Goal: Find contact information: Find contact information

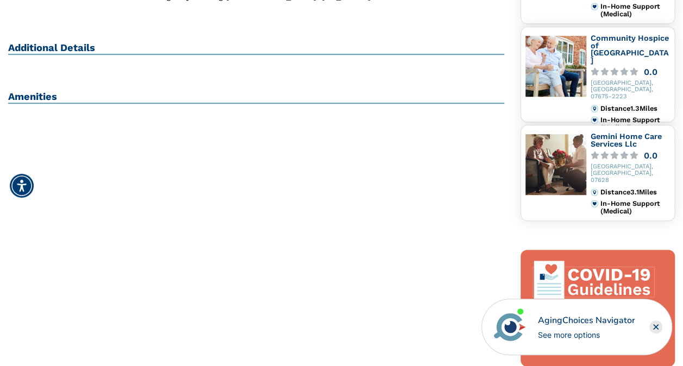
scroll to position [277, 0]
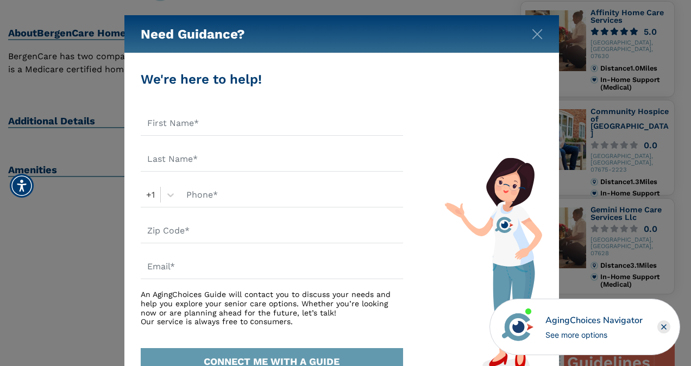
click at [543, 32] on div "Need Guidance?" at bounding box center [341, 34] width 435 height 38
click at [537, 39] on img "Close" at bounding box center [537, 34] width 11 height 11
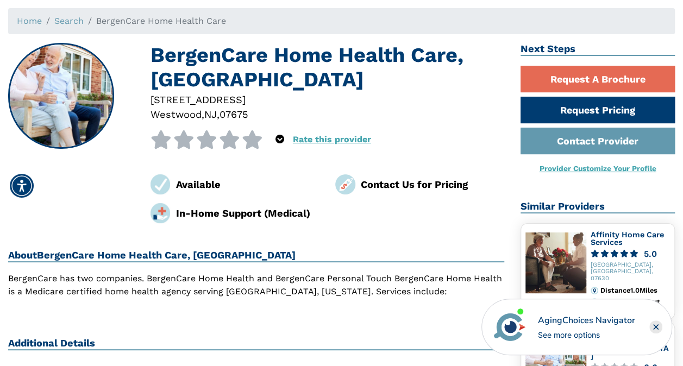
scroll to position [0, 0]
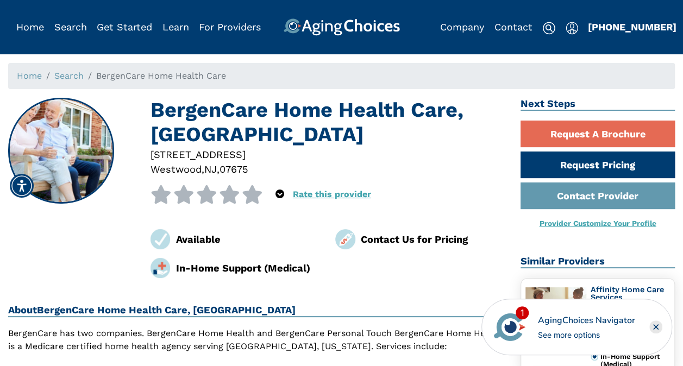
click at [354, 237] on img at bounding box center [345, 239] width 20 height 20
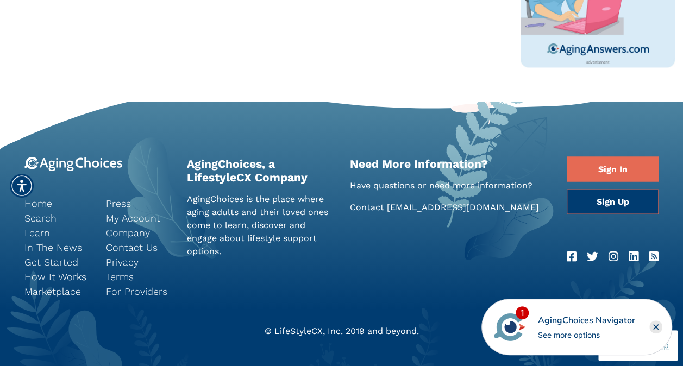
scroll to position [896, 0]
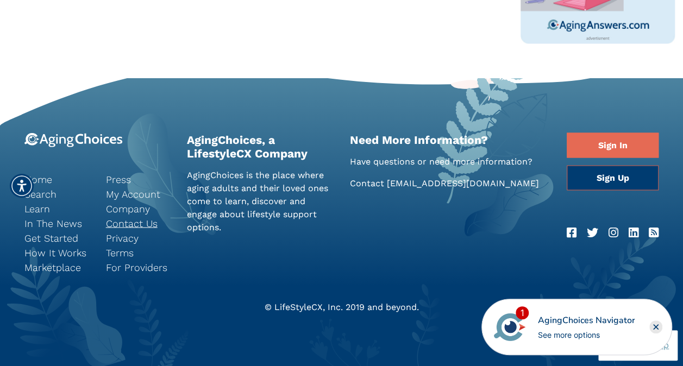
click at [129, 224] on link "Contact Us" at bounding box center [138, 223] width 65 height 15
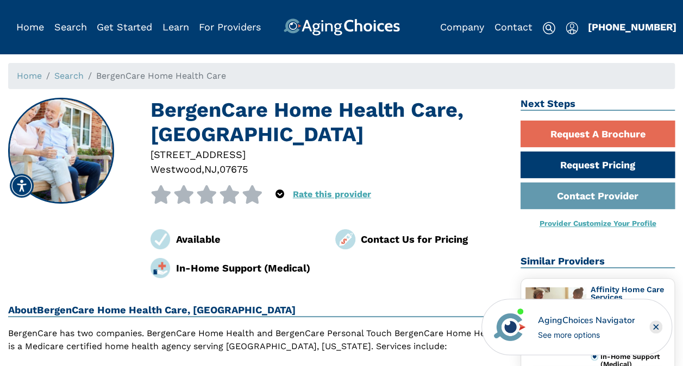
click at [360, 240] on div "Contact Us for Pricing" at bounding box center [419, 239] width 185 height 20
click at [401, 248] on div "Contact Us for Pricing" at bounding box center [419, 239] width 185 height 20
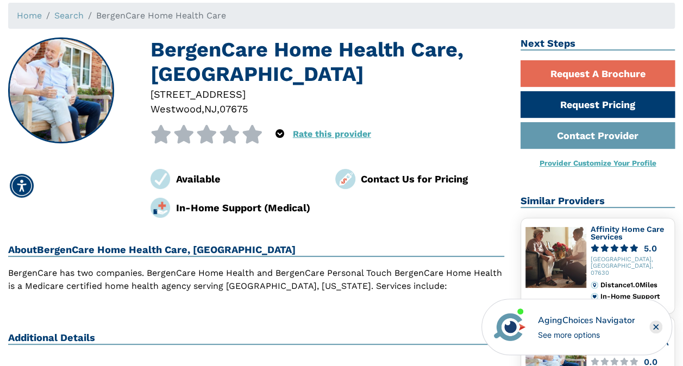
scroll to position [68, 0]
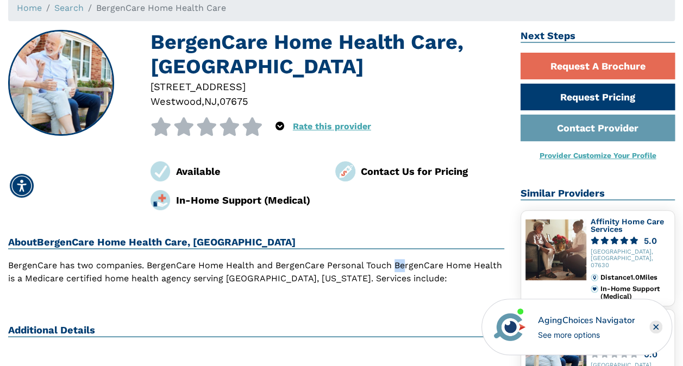
drag, startPoint x: 394, startPoint y: 265, endPoint x: 405, endPoint y: 265, distance: 10.9
click at [405, 265] on p "BergenCare has two companies. BergenCare Home Health and BergenCare Personal To…" at bounding box center [256, 272] width 496 height 26
click at [275, 268] on p "BergenCare has two companies. BergenCare Home Health and BergenCare Personal To…" at bounding box center [256, 272] width 496 height 26
drag, startPoint x: 278, startPoint y: 266, endPoint x: 500, endPoint y: 266, distance: 221.6
click at [500, 266] on p "BergenCare has two companies. BergenCare Home Health and BergenCare Personal To…" at bounding box center [256, 272] width 496 height 26
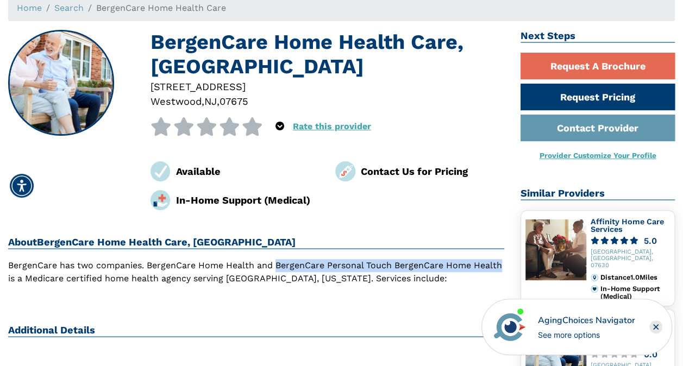
copy p "BergenCare Personal Touch BergenCare Home Health"
